Goal: Communication & Community: Answer question/provide support

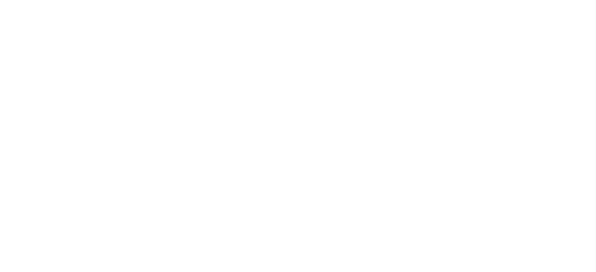
click at [551, 0] on html at bounding box center [298, 0] width 596 height 0
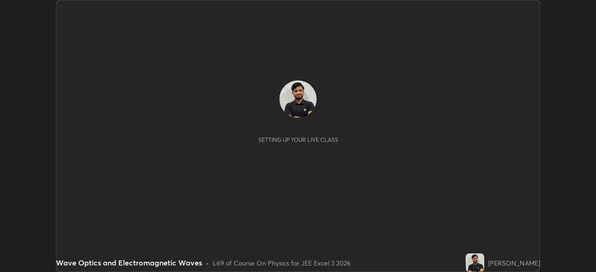
scroll to position [272, 595]
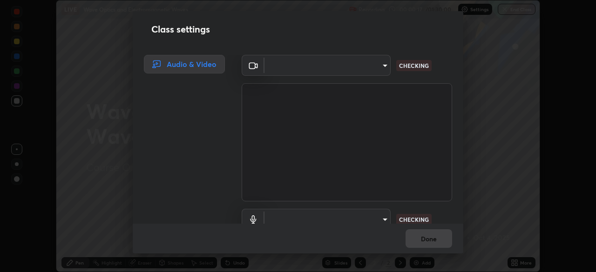
type input "991f874612634fb740a7a2eac7f11ca4c5c922d1b60a0f6e912d77df464512fb"
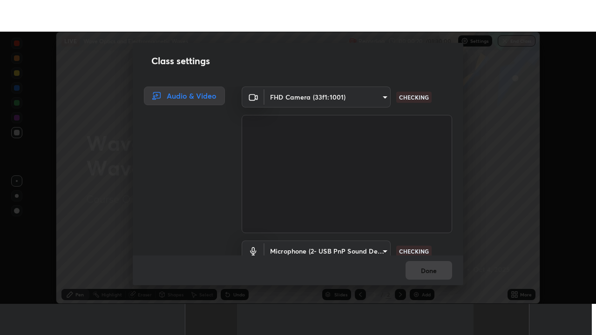
scroll to position [42, 0]
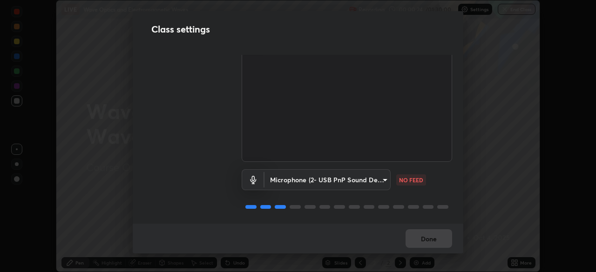
click at [372, 179] on body "Erase all LIVE Wave Optics and Electromagnetic Waves Recording 00:00:24 / 01:30…" at bounding box center [298, 136] width 596 height 272
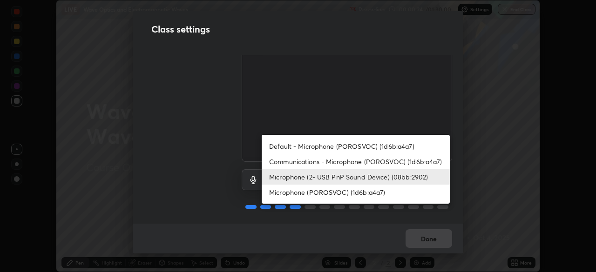
click at [379, 166] on li "Communications - Microphone (POROSVOC) (1d6b:a4a7)" at bounding box center [355, 161] width 188 height 15
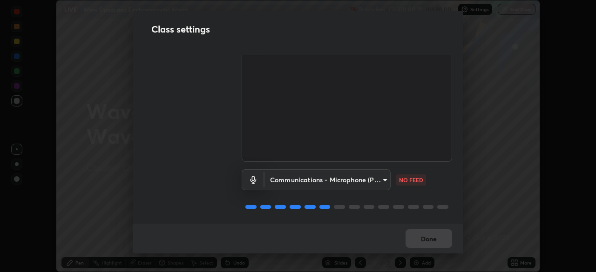
type input "communications"
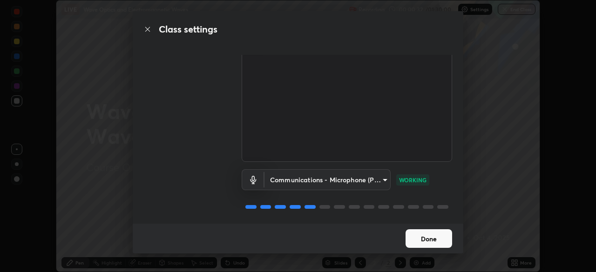
click at [441, 238] on button "Done" at bounding box center [428, 238] width 47 height 19
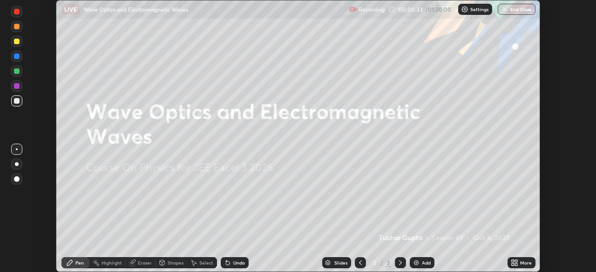
click at [517, 266] on icon at bounding box center [516, 264] width 2 height 2
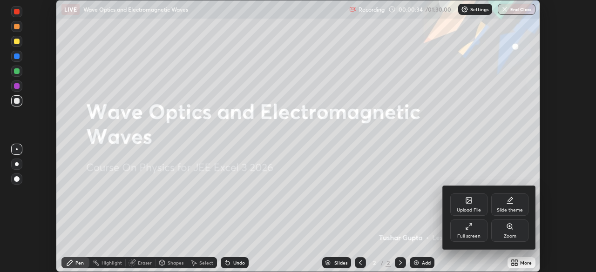
click at [471, 229] on icon at bounding box center [468, 226] width 7 height 7
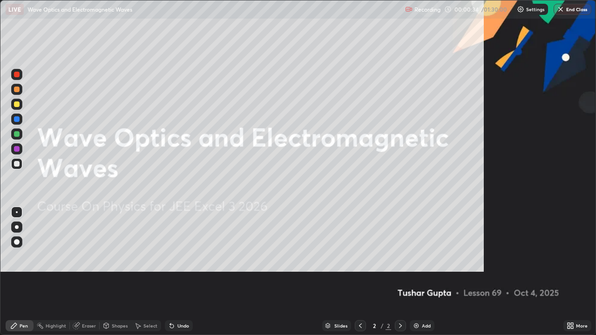
scroll to position [335, 596]
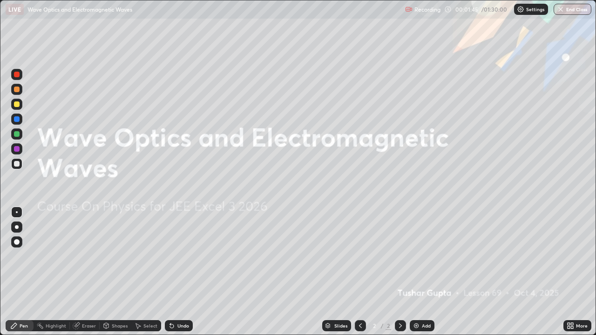
click at [422, 272] on div "Add" at bounding box center [421, 325] width 25 height 11
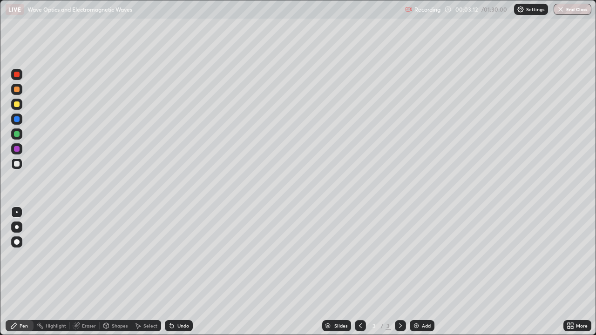
click at [184, 272] on div "Undo" at bounding box center [183, 325] width 12 height 5
click at [186, 272] on div "Undo" at bounding box center [179, 325] width 28 height 11
click at [420, 272] on div "Add" at bounding box center [421, 325] width 25 height 11
click at [115, 272] on div "Shapes" at bounding box center [120, 325] width 16 height 5
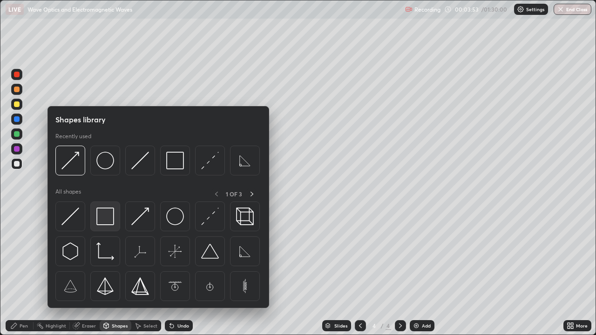
click at [110, 214] on img at bounding box center [105, 217] width 18 height 18
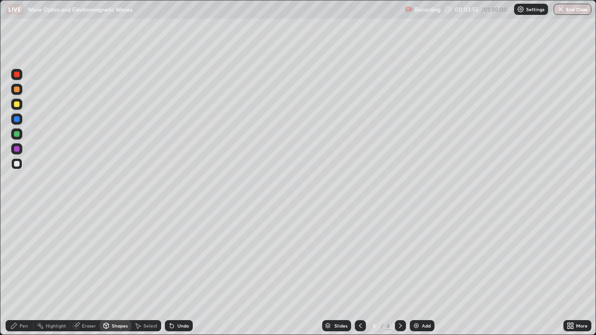
click at [24, 272] on div "Pen" at bounding box center [24, 325] width 8 height 5
click at [20, 103] on div at bounding box center [16, 104] width 11 height 11
click at [20, 162] on div at bounding box center [16, 163] width 11 height 11
click at [190, 272] on div "Undo" at bounding box center [179, 325] width 28 height 11
click at [186, 272] on div "Undo" at bounding box center [179, 325] width 28 height 11
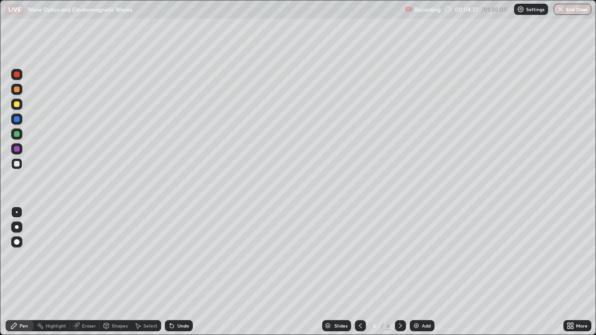
click at [180, 272] on div "Undo" at bounding box center [183, 325] width 12 height 5
click at [178, 272] on div "Undo" at bounding box center [179, 325] width 28 height 11
click at [177, 272] on div "Undo" at bounding box center [179, 325] width 28 height 11
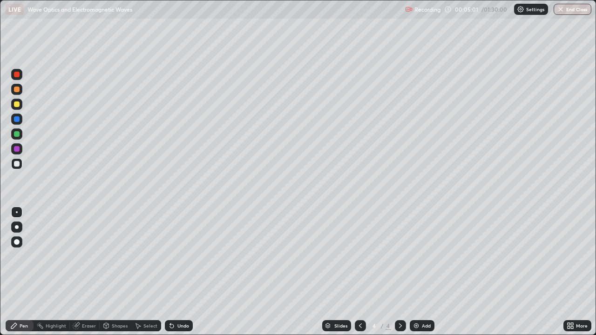
click at [18, 107] on div at bounding box center [17, 104] width 6 height 6
click at [187, 272] on div "Undo" at bounding box center [183, 325] width 12 height 5
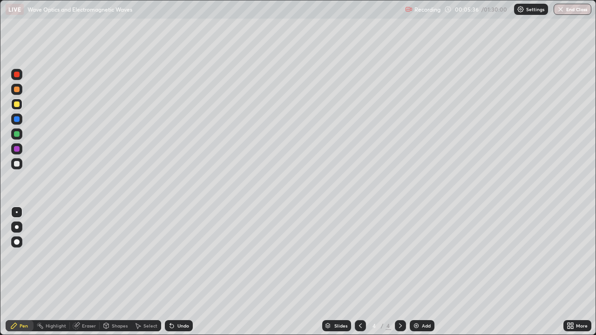
click at [184, 272] on div "Undo" at bounding box center [179, 325] width 28 height 11
click at [185, 272] on div "Undo" at bounding box center [183, 325] width 12 height 5
click at [422, 272] on div "Add" at bounding box center [426, 325] width 9 height 5
click at [359, 272] on icon at bounding box center [359, 325] width 7 height 7
click at [398, 272] on icon at bounding box center [399, 325] width 7 height 7
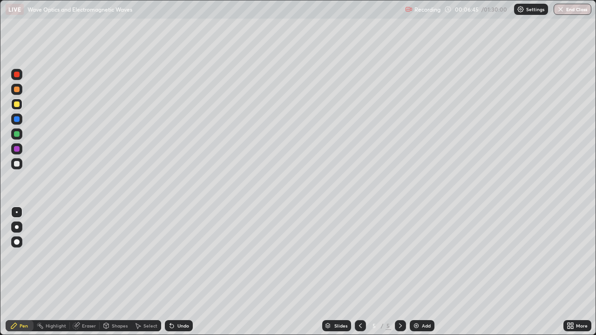
click at [357, 272] on icon at bounding box center [359, 325] width 7 height 7
click at [399, 272] on icon at bounding box center [399, 325] width 7 height 7
click at [359, 272] on icon at bounding box center [360, 325] width 3 height 5
click at [403, 272] on div at bounding box center [400, 325] width 11 height 11
click at [16, 163] on div at bounding box center [17, 164] width 6 height 6
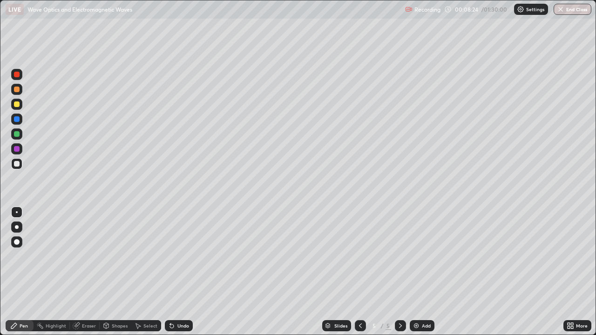
click at [89, 272] on div "Eraser" at bounding box center [89, 325] width 14 height 5
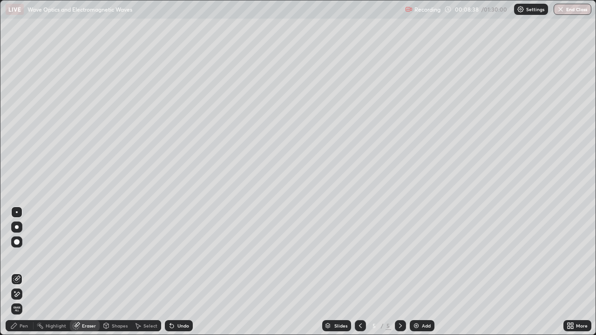
click at [22, 272] on div "Pen" at bounding box center [24, 325] width 8 height 5
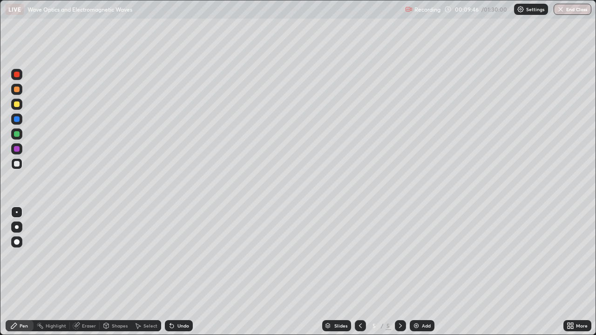
click at [21, 134] on div at bounding box center [16, 133] width 11 height 11
click at [183, 272] on div "Undo" at bounding box center [179, 325] width 28 height 11
click at [361, 272] on icon at bounding box center [359, 325] width 7 height 7
click at [399, 272] on icon at bounding box center [399, 325] width 7 height 7
click at [423, 272] on div "Add" at bounding box center [426, 325] width 9 height 5
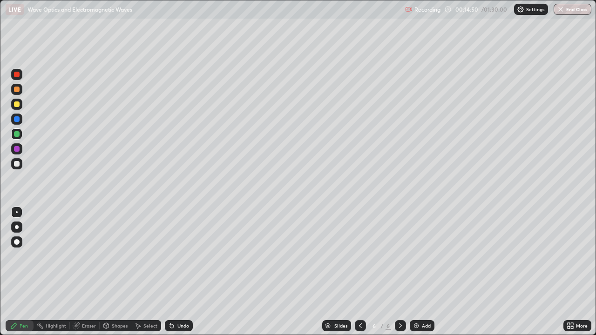
click at [16, 105] on div at bounding box center [17, 104] width 6 height 6
click at [18, 164] on div at bounding box center [17, 164] width 6 height 6
click at [19, 164] on div at bounding box center [17, 164] width 6 height 6
click at [179, 272] on div "Undo" at bounding box center [183, 325] width 12 height 5
click at [179, 272] on div "Undo" at bounding box center [179, 325] width 28 height 11
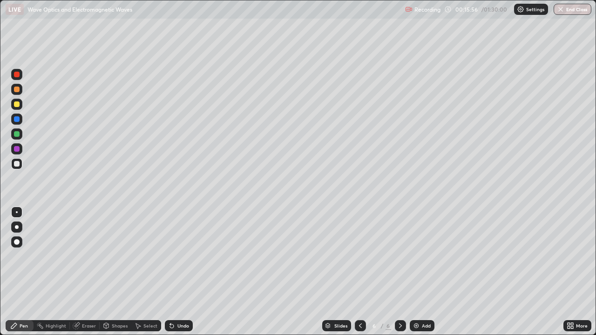
click at [179, 272] on div "Undo" at bounding box center [183, 325] width 12 height 5
click at [182, 272] on div "Undo" at bounding box center [183, 325] width 12 height 5
click at [184, 272] on div "Undo" at bounding box center [183, 325] width 12 height 5
click at [187, 272] on div "Undo" at bounding box center [183, 325] width 12 height 5
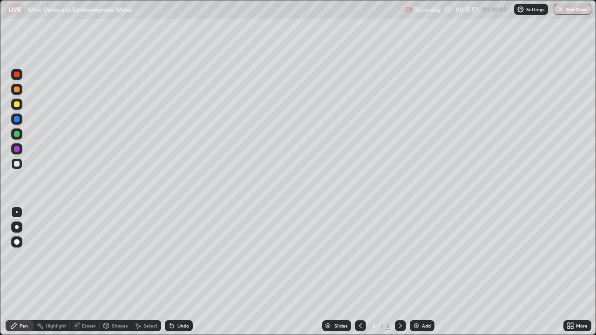
click at [186, 272] on div "Undo" at bounding box center [183, 325] width 12 height 5
click at [187, 272] on div "Undo" at bounding box center [183, 325] width 12 height 5
click at [422, 272] on div "Add" at bounding box center [426, 325] width 9 height 5
click at [15, 107] on div at bounding box center [16, 104] width 11 height 11
click at [21, 163] on div at bounding box center [16, 163] width 11 height 11
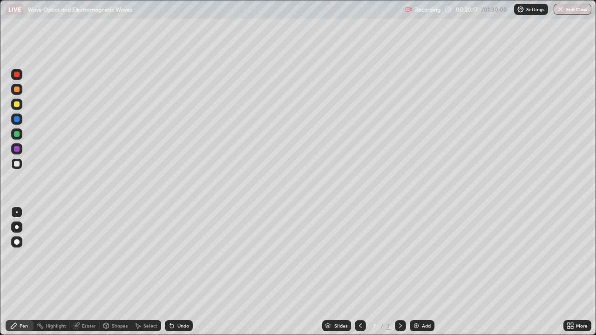
click at [183, 272] on div "Undo" at bounding box center [179, 325] width 28 height 11
click at [182, 272] on div "Undo" at bounding box center [183, 325] width 12 height 5
click at [181, 272] on div "Undo" at bounding box center [183, 325] width 12 height 5
click at [119, 272] on div "Shapes" at bounding box center [116, 325] width 32 height 11
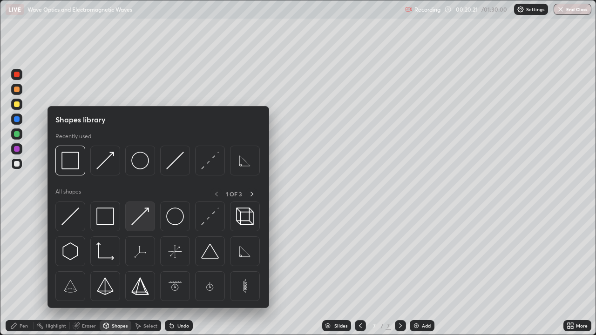
click at [140, 215] on img at bounding box center [140, 217] width 18 height 18
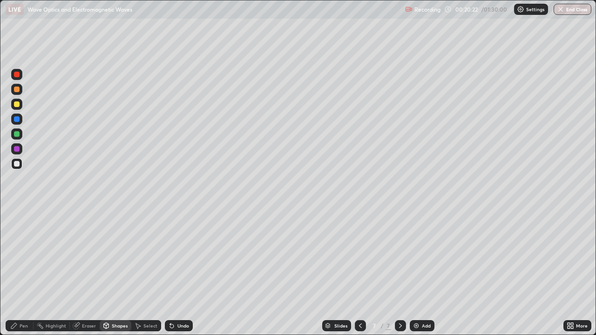
click at [19, 106] on div at bounding box center [16, 104] width 11 height 11
click at [20, 163] on div at bounding box center [16, 163] width 11 height 11
click at [25, 272] on div "Pen" at bounding box center [24, 325] width 8 height 5
click at [187, 272] on div "Undo" at bounding box center [183, 325] width 12 height 5
click at [187, 272] on div "Undo" at bounding box center [179, 325] width 28 height 11
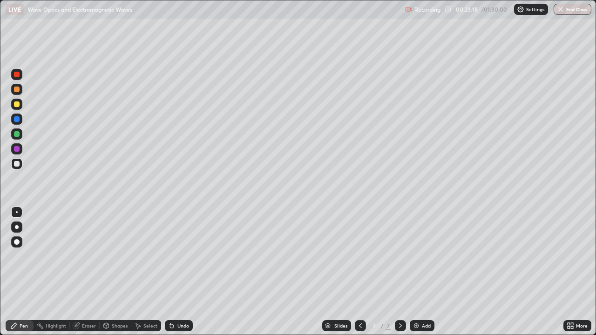
click at [188, 272] on div "Undo" at bounding box center [179, 325] width 28 height 11
click at [431, 272] on div "Add" at bounding box center [421, 325] width 25 height 11
click at [359, 272] on icon at bounding box center [359, 325] width 7 height 7
click at [399, 272] on icon at bounding box center [399, 325] width 7 height 7
click at [182, 272] on div "Undo" at bounding box center [183, 325] width 12 height 5
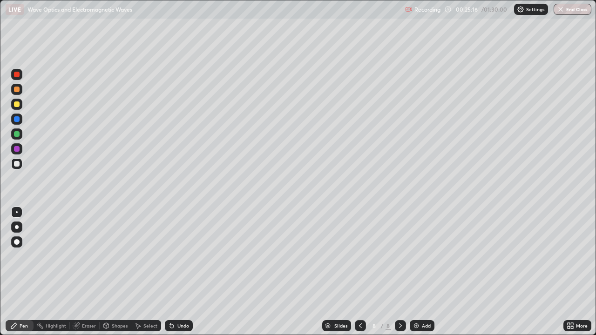
click at [87, 272] on div "Eraser" at bounding box center [89, 325] width 14 height 5
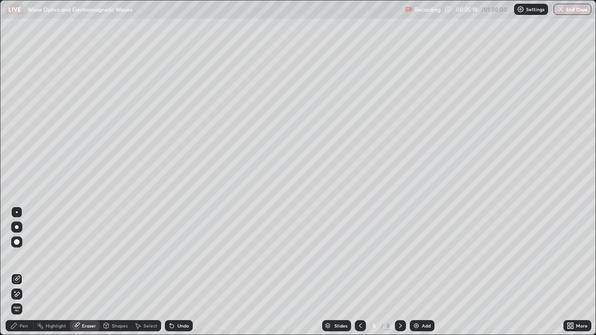
click at [28, 272] on div "Pen" at bounding box center [20, 325] width 28 height 11
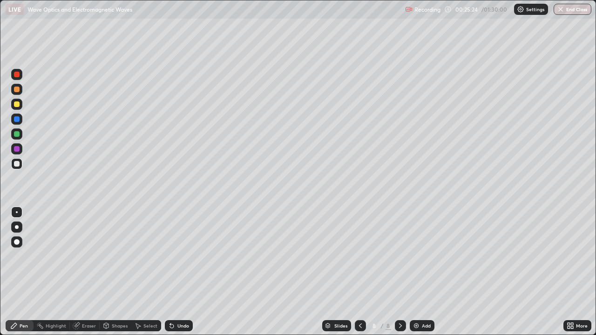
click at [363, 272] on div at bounding box center [360, 325] width 11 height 11
click at [16, 134] on div at bounding box center [17, 134] width 6 height 6
click at [399, 272] on icon at bounding box center [399, 325] width 7 height 7
click at [17, 109] on div at bounding box center [16, 104] width 11 height 11
click at [183, 272] on div "Undo" at bounding box center [179, 325] width 28 height 11
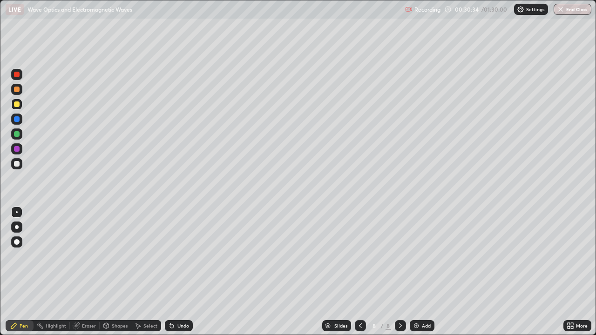
click at [182, 272] on div "Undo" at bounding box center [179, 325] width 28 height 11
click at [15, 165] on div at bounding box center [17, 164] width 6 height 6
click at [415, 272] on img at bounding box center [415, 325] width 7 height 7
click at [181, 272] on div "Undo" at bounding box center [183, 325] width 12 height 5
click at [15, 105] on div at bounding box center [17, 104] width 6 height 6
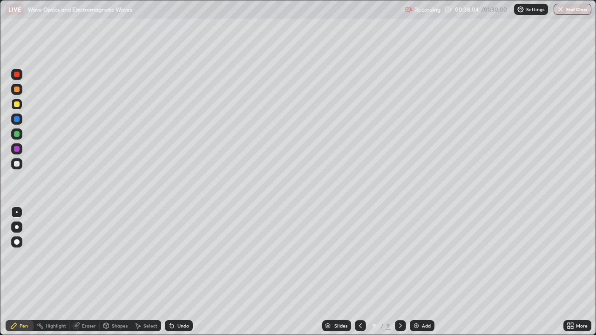
click at [360, 272] on icon at bounding box center [359, 325] width 7 height 7
click at [399, 272] on icon at bounding box center [399, 325] width 7 height 7
click at [426, 272] on div "Add" at bounding box center [421, 325] width 25 height 11
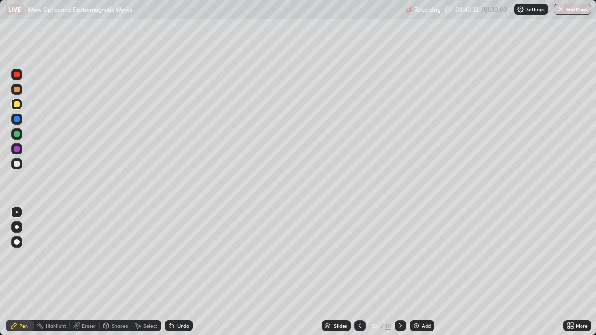
click at [185, 272] on div "Undo" at bounding box center [183, 325] width 12 height 5
click at [190, 272] on div "Undo" at bounding box center [179, 325] width 28 height 11
click at [184, 272] on div "Undo" at bounding box center [183, 325] width 12 height 5
click at [416, 272] on img at bounding box center [415, 325] width 7 height 7
click at [17, 91] on div at bounding box center [17, 90] width 6 height 6
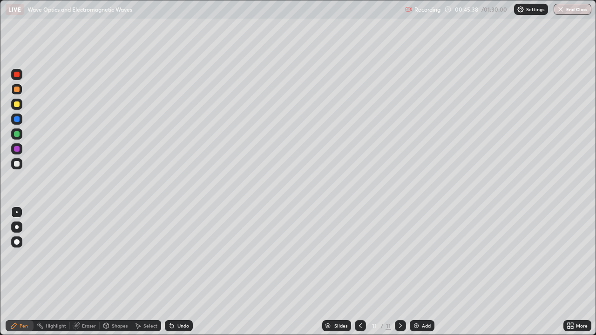
click at [110, 272] on div "Shapes" at bounding box center [116, 325] width 32 height 11
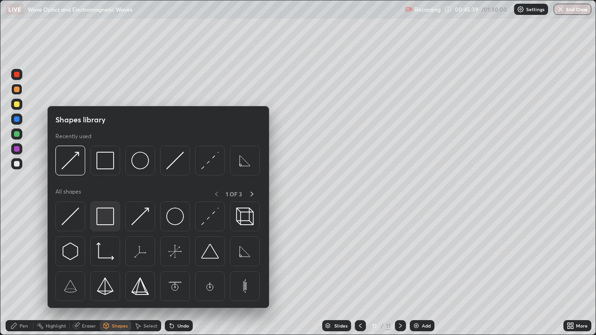
click at [102, 213] on img at bounding box center [105, 217] width 18 height 18
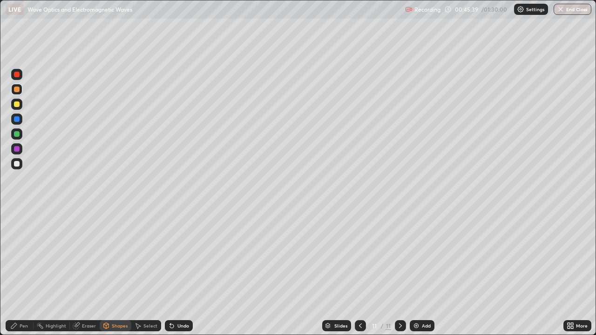
click at [21, 165] on div at bounding box center [16, 163] width 11 height 11
click at [20, 272] on div "Pen" at bounding box center [24, 325] width 8 height 5
click at [110, 272] on div "Shapes" at bounding box center [116, 325] width 32 height 11
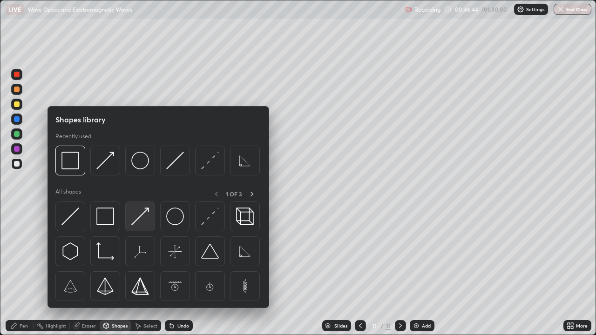
click at [139, 222] on img at bounding box center [140, 217] width 18 height 18
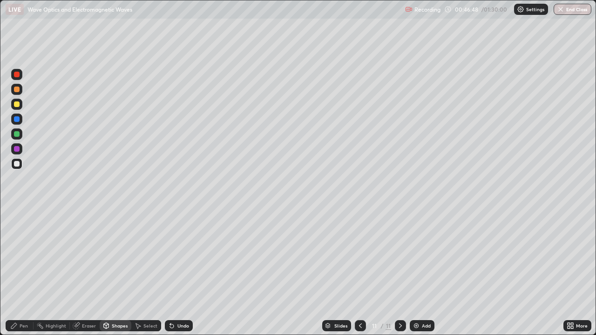
click at [181, 272] on div "Undo" at bounding box center [183, 325] width 12 height 5
click at [27, 272] on div "Pen" at bounding box center [24, 325] width 8 height 5
click at [187, 272] on div "Undo" at bounding box center [183, 325] width 12 height 5
click at [120, 272] on div "Shapes" at bounding box center [120, 325] width 16 height 5
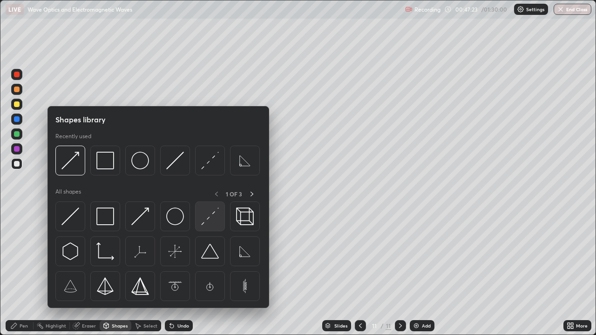
click at [214, 212] on img at bounding box center [210, 217] width 18 height 18
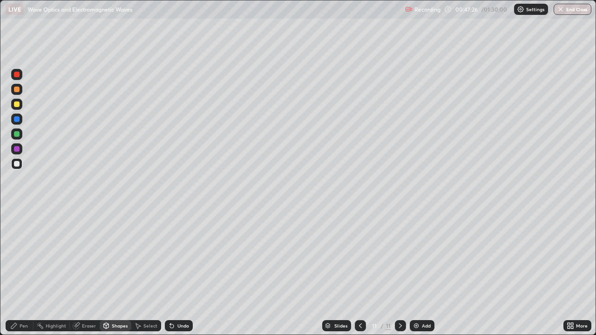
click at [121, 272] on div "Shapes" at bounding box center [116, 325] width 32 height 11
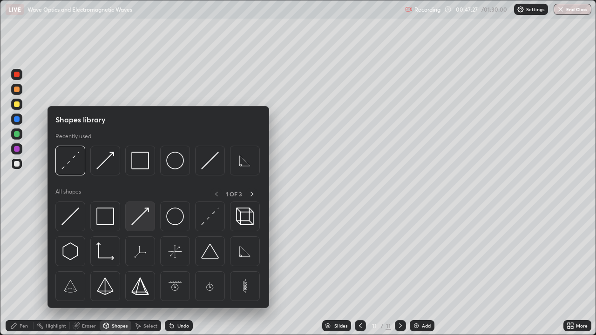
click at [145, 217] on img at bounding box center [140, 217] width 18 height 18
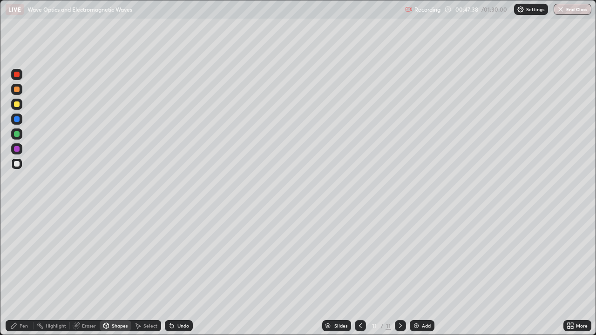
click at [28, 272] on div "Pen" at bounding box center [20, 325] width 28 height 11
click at [121, 272] on div "Shapes" at bounding box center [120, 325] width 16 height 5
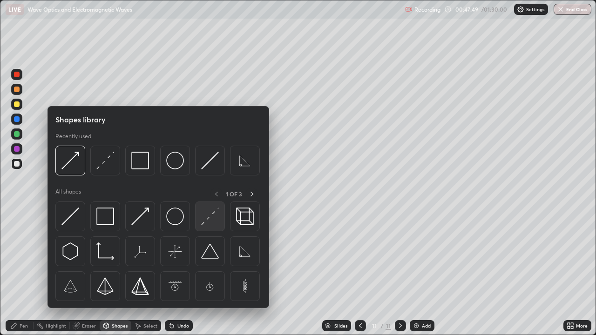
click at [213, 214] on img at bounding box center [210, 217] width 18 height 18
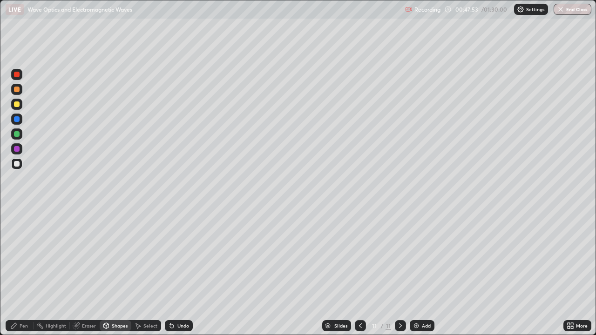
click at [118, 272] on div "Shapes" at bounding box center [120, 325] width 16 height 5
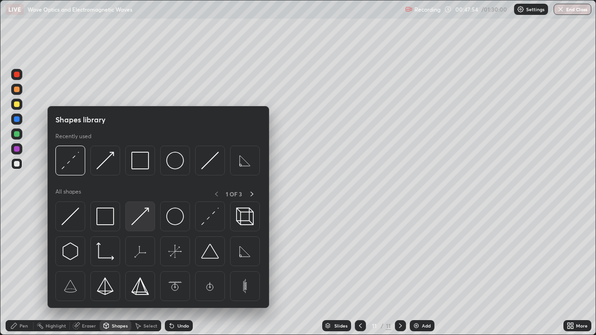
click at [146, 215] on img at bounding box center [140, 217] width 18 height 18
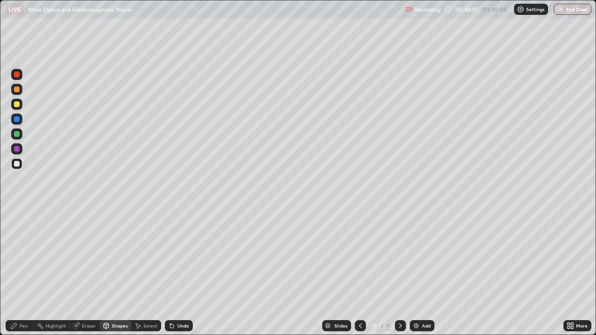
click at [120, 272] on div "Shapes" at bounding box center [120, 325] width 16 height 5
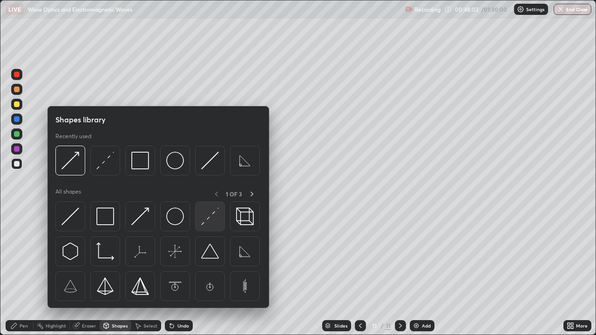
click at [209, 220] on img at bounding box center [210, 217] width 18 height 18
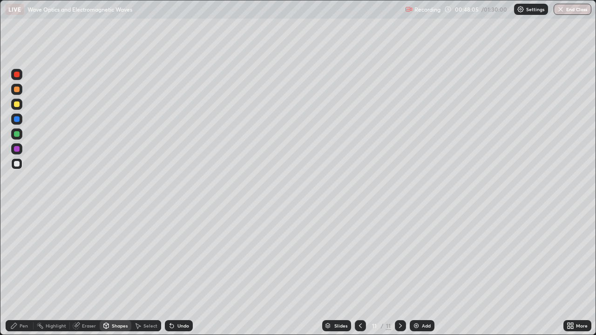
click at [115, 272] on div "Shapes" at bounding box center [120, 325] width 16 height 5
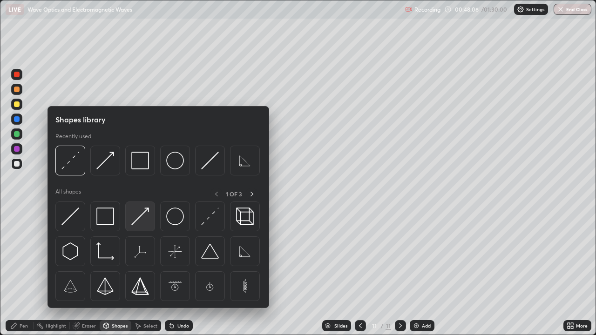
click at [136, 217] on img at bounding box center [140, 217] width 18 height 18
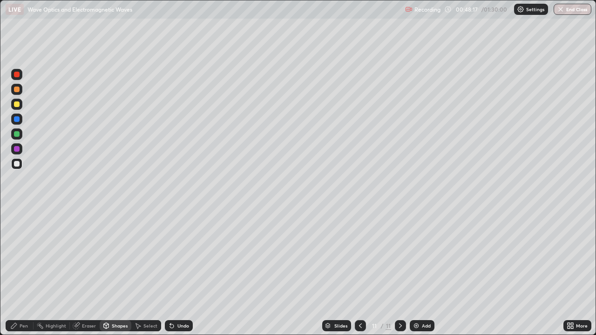
click at [23, 272] on div "Pen" at bounding box center [24, 325] width 8 height 5
click at [19, 107] on div at bounding box center [17, 104] width 6 height 6
click at [21, 132] on div at bounding box center [16, 133] width 11 height 11
click at [17, 104] on div at bounding box center [17, 104] width 6 height 6
click at [181, 272] on div "Undo" at bounding box center [183, 325] width 12 height 5
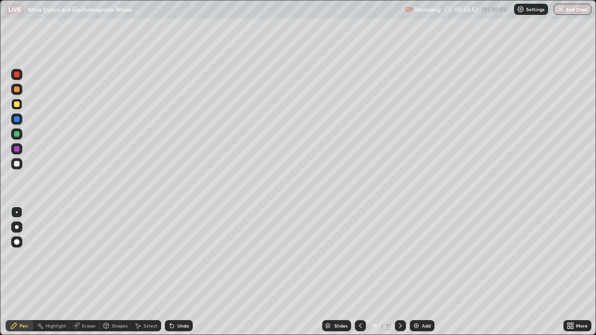
click at [21, 149] on div at bounding box center [16, 148] width 11 height 11
click at [180, 272] on div "Undo" at bounding box center [183, 325] width 12 height 5
click at [19, 108] on div at bounding box center [16, 104] width 11 height 11
click at [17, 134] on div at bounding box center [17, 134] width 6 height 6
click at [185, 272] on div "Undo" at bounding box center [183, 325] width 12 height 5
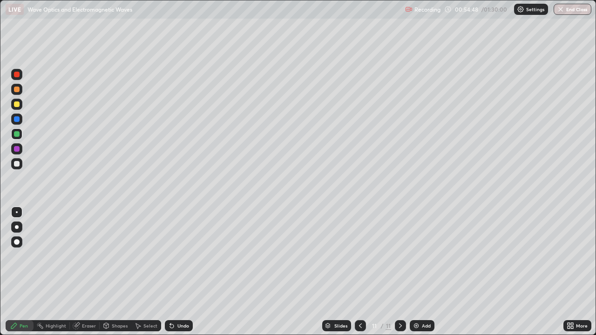
click at [181, 272] on div "Undo" at bounding box center [183, 325] width 12 height 5
click at [58, 272] on div "Highlight" at bounding box center [56, 325] width 20 height 5
click at [26, 272] on div "Pen" at bounding box center [24, 325] width 8 height 5
click at [51, 272] on div "Highlight" at bounding box center [51, 325] width 36 height 11
click at [420, 272] on div "Add" at bounding box center [421, 325] width 25 height 11
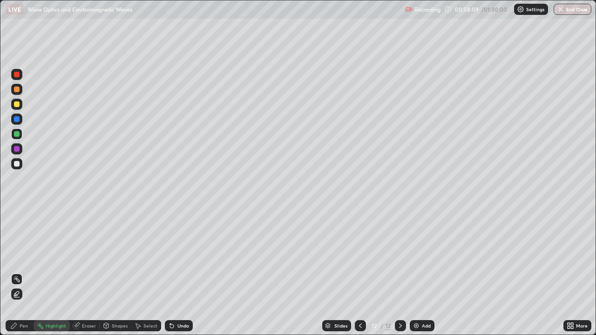
click at [17, 164] on div at bounding box center [17, 164] width 6 height 6
click at [22, 272] on div "Pen" at bounding box center [24, 325] width 8 height 5
click at [181, 272] on div "Undo" at bounding box center [183, 325] width 12 height 5
click at [355, 272] on div at bounding box center [360, 325] width 11 height 19
click at [398, 272] on icon at bounding box center [399, 325] width 7 height 7
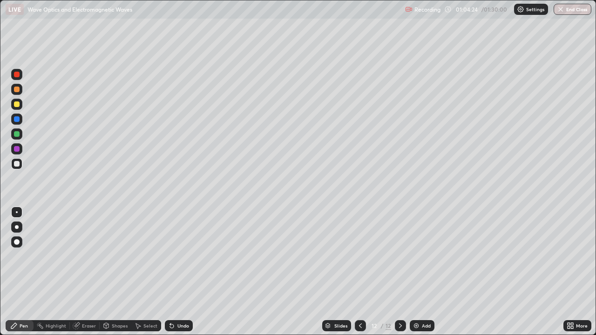
click at [415, 272] on img at bounding box center [415, 325] width 7 height 7
click at [358, 272] on div at bounding box center [360, 325] width 11 height 11
click at [358, 272] on icon at bounding box center [359, 325] width 7 height 7
click at [400, 272] on icon at bounding box center [399, 325] width 7 height 7
click at [399, 272] on div at bounding box center [400, 325] width 11 height 11
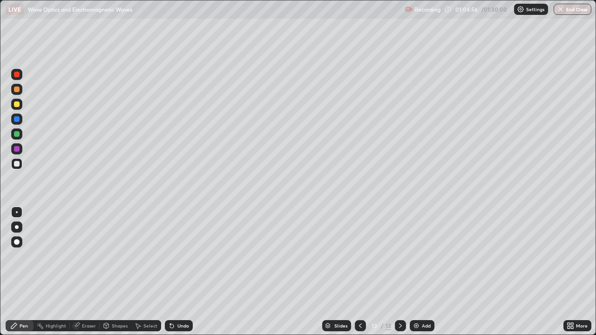
click at [21, 106] on div at bounding box center [16, 104] width 11 height 11
click at [417, 272] on img at bounding box center [415, 325] width 7 height 7
click at [21, 161] on div at bounding box center [16, 163] width 11 height 11
click at [117, 272] on div "Shapes" at bounding box center [120, 325] width 16 height 5
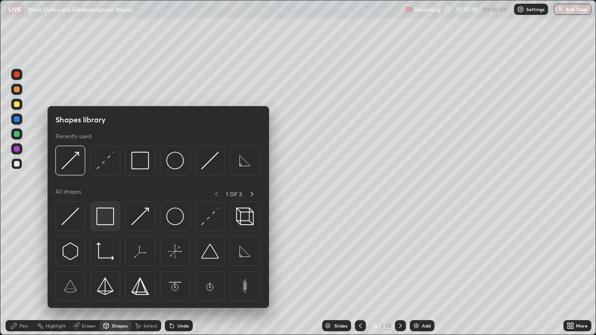
click at [103, 217] on img at bounding box center [105, 217] width 18 height 18
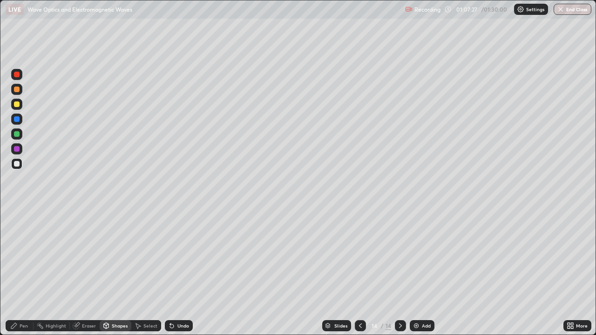
click at [115, 272] on div "Shapes" at bounding box center [120, 325] width 16 height 5
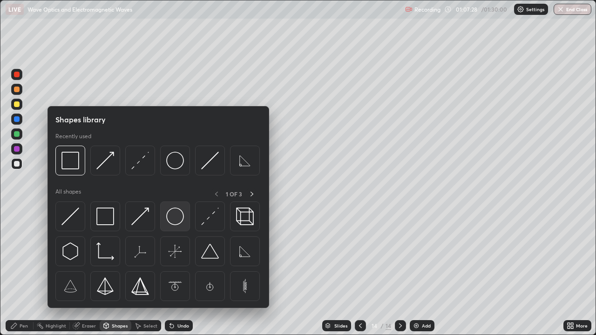
click at [170, 215] on img at bounding box center [175, 217] width 18 height 18
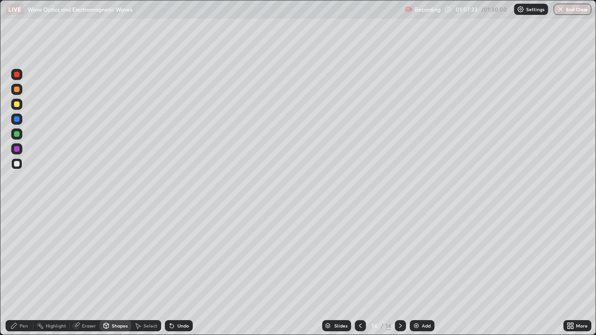
click at [22, 272] on div "Pen" at bounding box center [24, 325] width 8 height 5
click at [105, 272] on icon at bounding box center [106, 324] width 5 height 1
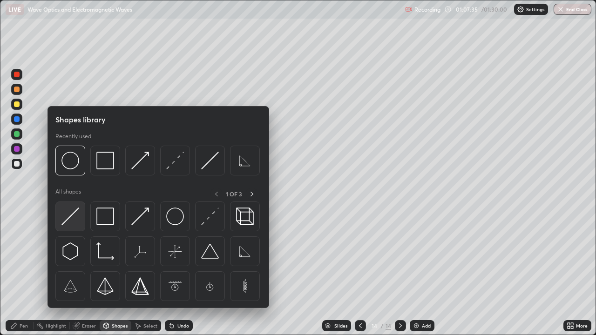
click at [71, 216] on img at bounding box center [70, 217] width 18 height 18
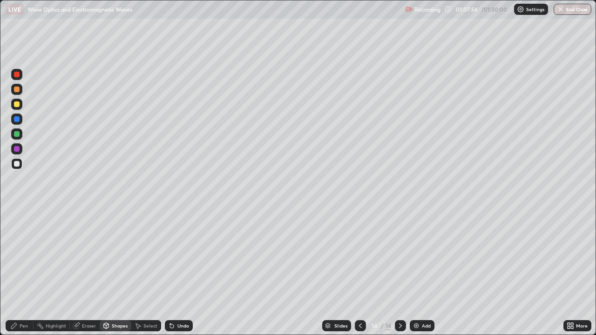
click at [113, 272] on div "Shapes" at bounding box center [120, 325] width 16 height 5
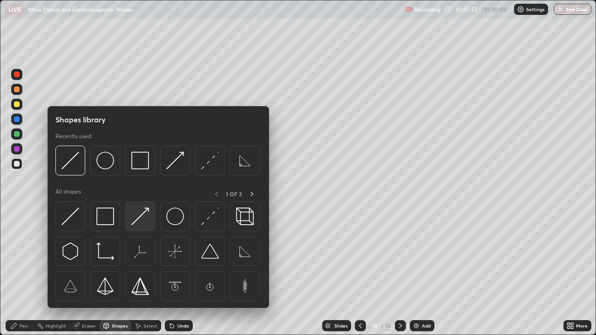
click at [145, 209] on img at bounding box center [140, 217] width 18 height 18
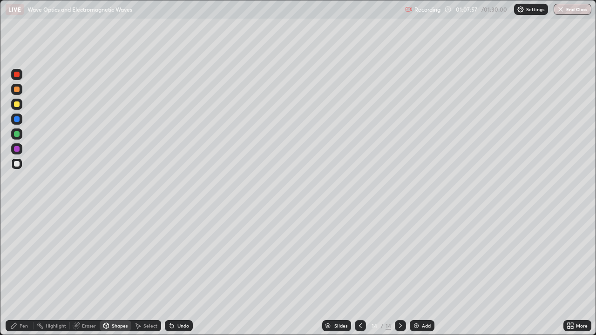
click at [21, 105] on div at bounding box center [16, 104] width 11 height 11
click at [20, 272] on div "Pen" at bounding box center [24, 325] width 8 height 5
click at [115, 272] on div "Shapes" at bounding box center [120, 325] width 16 height 5
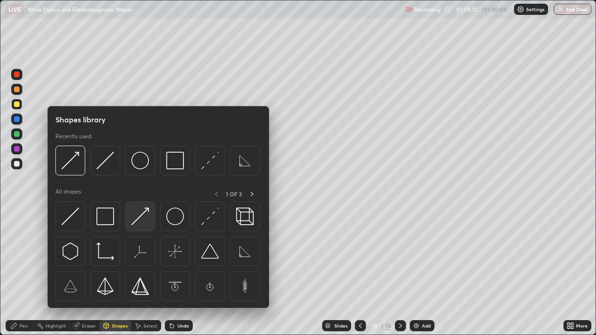
click at [136, 222] on img at bounding box center [140, 217] width 18 height 18
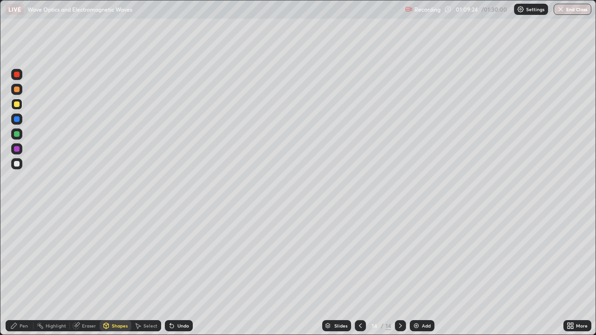
click at [190, 272] on div "Undo" at bounding box center [179, 325] width 28 height 11
click at [19, 272] on div "Pen" at bounding box center [20, 325] width 28 height 11
click at [179, 272] on div "Undo" at bounding box center [183, 325] width 12 height 5
click at [20, 164] on div at bounding box center [16, 163] width 11 height 11
click at [423, 272] on div "Add" at bounding box center [426, 325] width 9 height 5
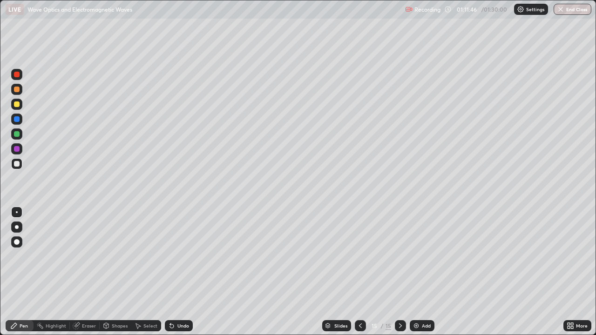
click at [177, 272] on div "Undo" at bounding box center [183, 325] width 12 height 5
click at [178, 272] on div "Undo" at bounding box center [183, 325] width 12 height 5
click at [361, 272] on div at bounding box center [360, 325] width 11 height 11
click at [400, 272] on icon at bounding box center [399, 325] width 7 height 7
click at [82, 272] on div "Eraser" at bounding box center [89, 325] width 14 height 5
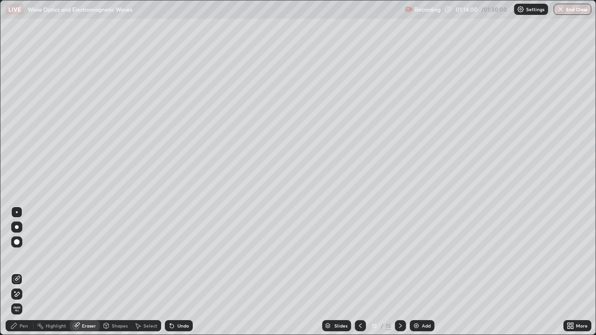
click at [18, 272] on div "Pen" at bounding box center [20, 325] width 28 height 11
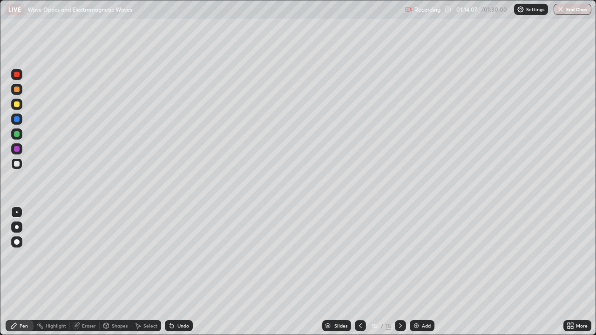
click at [365, 272] on div at bounding box center [360, 325] width 11 height 11
click at [395, 272] on div at bounding box center [400, 325] width 11 height 19
click at [419, 272] on div "Add" at bounding box center [421, 325] width 25 height 11
click at [19, 105] on div at bounding box center [17, 104] width 6 height 6
click at [416, 272] on img at bounding box center [415, 325] width 7 height 7
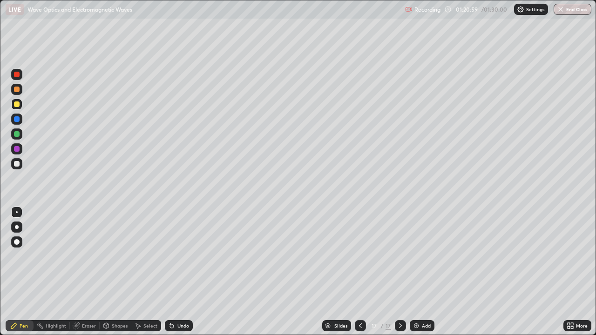
click at [20, 167] on div at bounding box center [16, 163] width 11 height 11
click at [179, 272] on div "Undo" at bounding box center [179, 325] width 28 height 11
click at [178, 272] on div "Undo" at bounding box center [179, 325] width 28 height 11
click at [179, 272] on div "Undo" at bounding box center [183, 325] width 12 height 5
click at [179, 272] on div "Undo" at bounding box center [179, 325] width 28 height 11
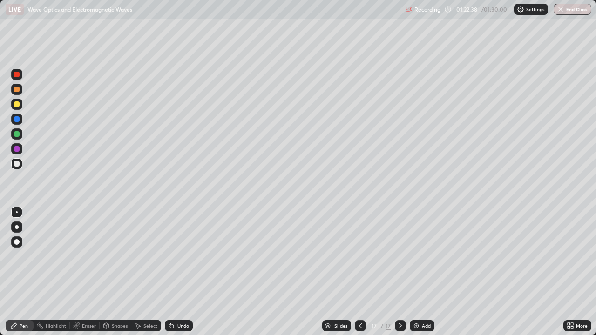
click at [178, 272] on div "Undo" at bounding box center [179, 325] width 28 height 11
click at [179, 272] on div "Undo" at bounding box center [179, 325] width 28 height 11
click at [180, 272] on div "Undo" at bounding box center [179, 325] width 28 height 11
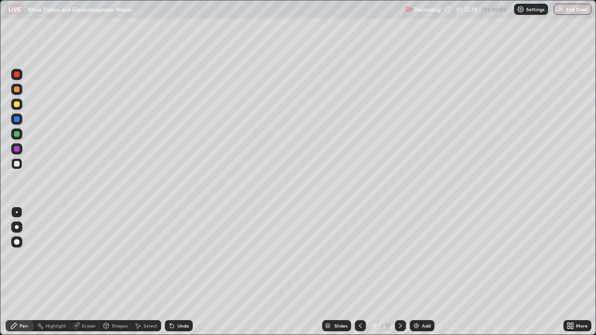
click at [182, 272] on div "Undo" at bounding box center [179, 325] width 28 height 11
click at [180, 272] on div "Undo" at bounding box center [179, 325] width 28 height 11
click at [181, 272] on div "Undo" at bounding box center [179, 325] width 28 height 11
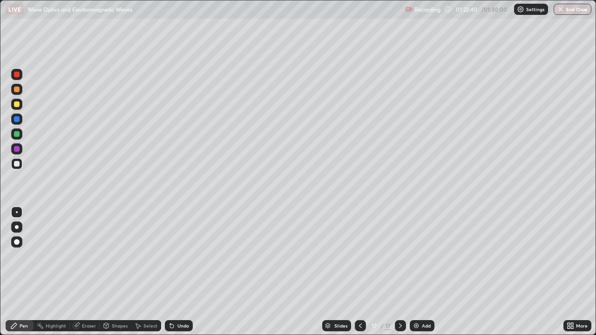
click at [183, 272] on div "Undo" at bounding box center [183, 325] width 12 height 5
click at [181, 272] on div "Undo" at bounding box center [179, 325] width 28 height 11
click at [181, 272] on div "Undo" at bounding box center [183, 325] width 12 height 5
click at [182, 272] on div "Undo" at bounding box center [179, 325] width 28 height 11
click at [183, 272] on div "Undo" at bounding box center [179, 325] width 28 height 11
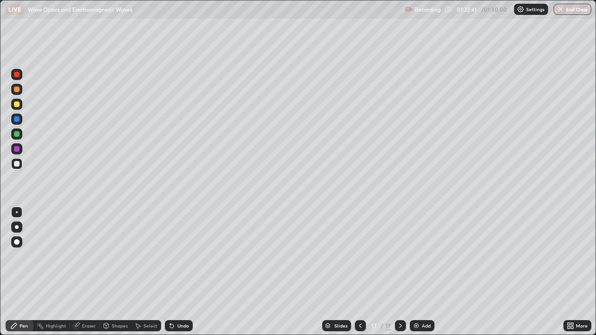
click at [182, 272] on div "Undo" at bounding box center [179, 325] width 28 height 11
click at [183, 272] on div "Undo" at bounding box center [179, 325] width 28 height 11
click at [189, 272] on div "Undo" at bounding box center [179, 325] width 28 height 11
click at [422, 272] on div "Add" at bounding box center [426, 325] width 9 height 5
click at [183, 272] on div "Undo" at bounding box center [183, 325] width 12 height 5
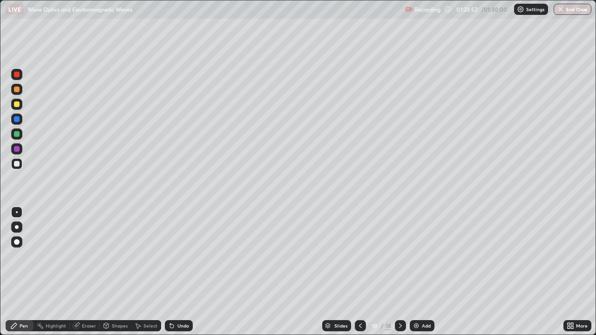
click at [359, 272] on icon at bounding box center [359, 325] width 7 height 7
click at [400, 272] on icon at bounding box center [400, 325] width 3 height 5
click at [18, 105] on div at bounding box center [17, 104] width 6 height 6
click at [121, 272] on div "Shapes" at bounding box center [120, 325] width 16 height 5
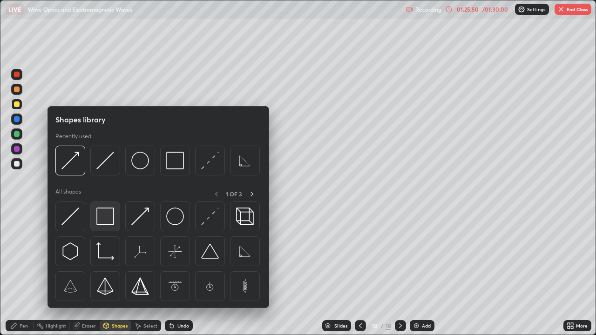
click at [112, 218] on img at bounding box center [105, 217] width 18 height 18
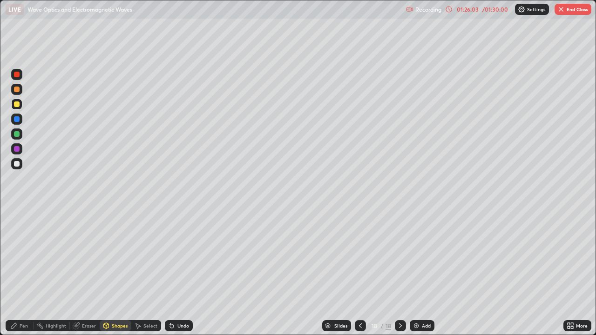
click at [359, 272] on icon at bounding box center [359, 325] width 7 height 7
click at [357, 272] on div at bounding box center [360, 325] width 11 height 11
click at [357, 272] on icon at bounding box center [359, 325] width 7 height 7
click at [358, 272] on icon at bounding box center [359, 325] width 7 height 7
click at [399, 272] on icon at bounding box center [399, 325] width 7 height 7
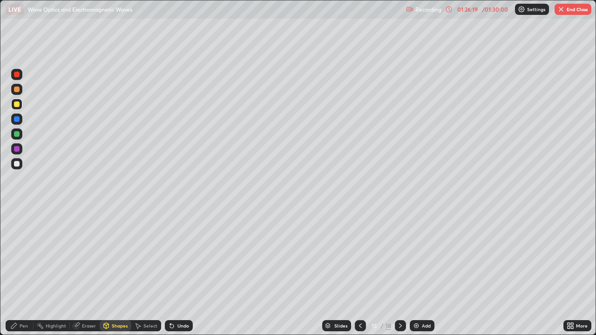
click at [398, 272] on icon at bounding box center [399, 325] width 7 height 7
click at [399, 272] on icon at bounding box center [399, 325] width 7 height 7
click at [398, 272] on icon at bounding box center [399, 325] width 7 height 7
click at [113, 272] on div "Shapes" at bounding box center [120, 325] width 16 height 5
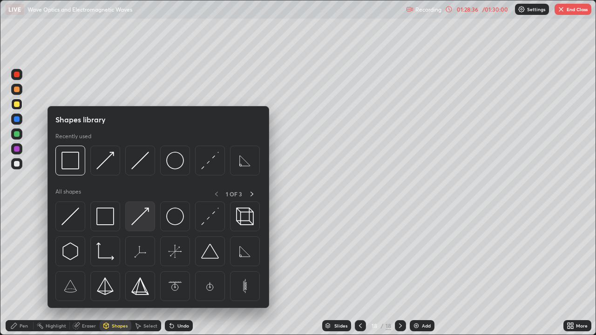
click at [142, 217] on img at bounding box center [140, 217] width 18 height 18
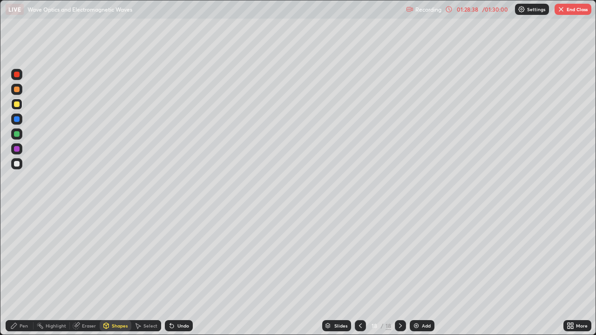
click at [174, 272] on icon at bounding box center [171, 325] width 7 height 7
click at [181, 272] on div "Undo" at bounding box center [183, 325] width 12 height 5
click at [178, 272] on div "Undo" at bounding box center [183, 325] width 12 height 5
click at [19, 272] on div "Pen" at bounding box center [20, 325] width 28 height 11
click at [21, 164] on div at bounding box center [16, 163] width 11 height 11
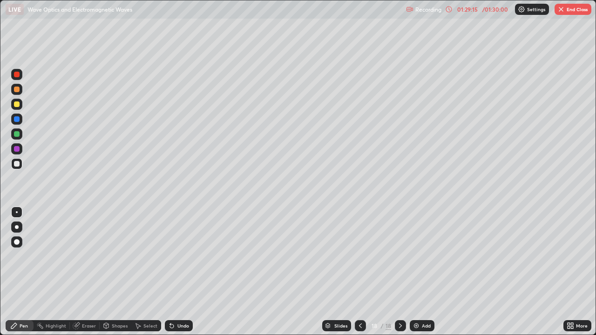
click at [18, 133] on div at bounding box center [17, 134] width 6 height 6
click at [15, 167] on div at bounding box center [16, 163] width 11 height 11
click at [21, 134] on div at bounding box center [16, 133] width 11 height 11
click at [21, 167] on div at bounding box center [16, 163] width 11 height 11
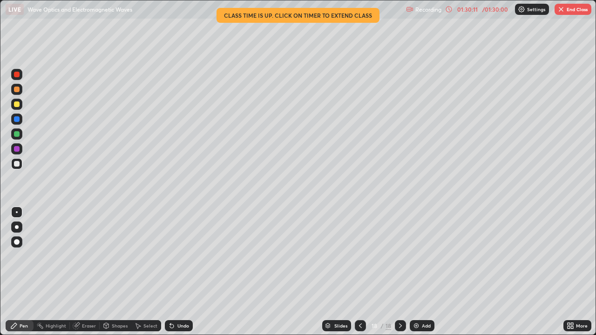
click at [180, 272] on div "Undo" at bounding box center [179, 325] width 28 height 11
click at [183, 272] on div "Undo" at bounding box center [183, 325] width 12 height 5
click at [183, 272] on div "Undo" at bounding box center [179, 325] width 28 height 11
click at [179, 272] on div "Undo" at bounding box center [183, 325] width 12 height 5
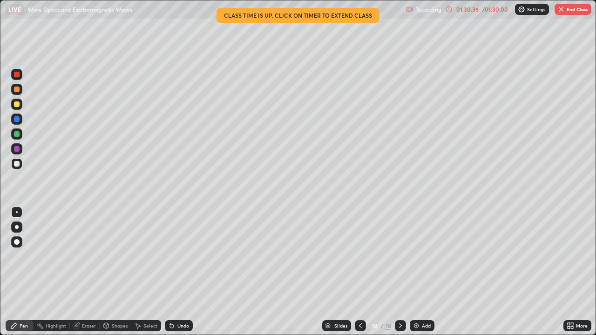
click at [172, 272] on icon at bounding box center [172, 326] width 4 height 4
click at [188, 272] on div "Undo" at bounding box center [179, 325] width 28 height 11
click at [179, 272] on div "Undo" at bounding box center [183, 325] width 12 height 5
click at [189, 272] on div "Undo" at bounding box center [177, 325] width 32 height 19
click at [566, 13] on button "End Class" at bounding box center [572, 9] width 37 height 11
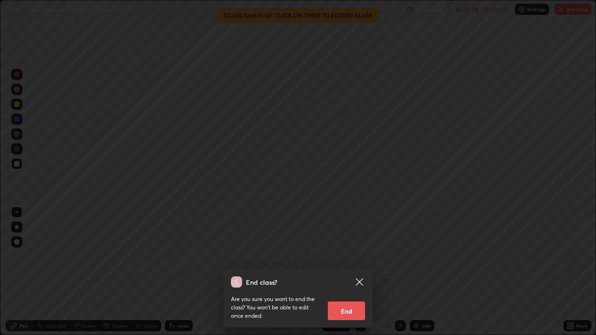
click at [348, 272] on button "End" at bounding box center [346, 310] width 37 height 19
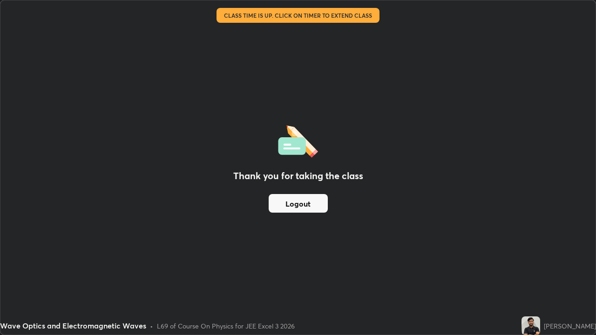
click at [298, 204] on button "Logout" at bounding box center [297, 203] width 59 height 19
click at [297, 204] on button "Logout" at bounding box center [297, 203] width 59 height 19
click at [300, 207] on button "Logout" at bounding box center [297, 203] width 59 height 19
